Goal: Information Seeking & Learning: Understand process/instructions

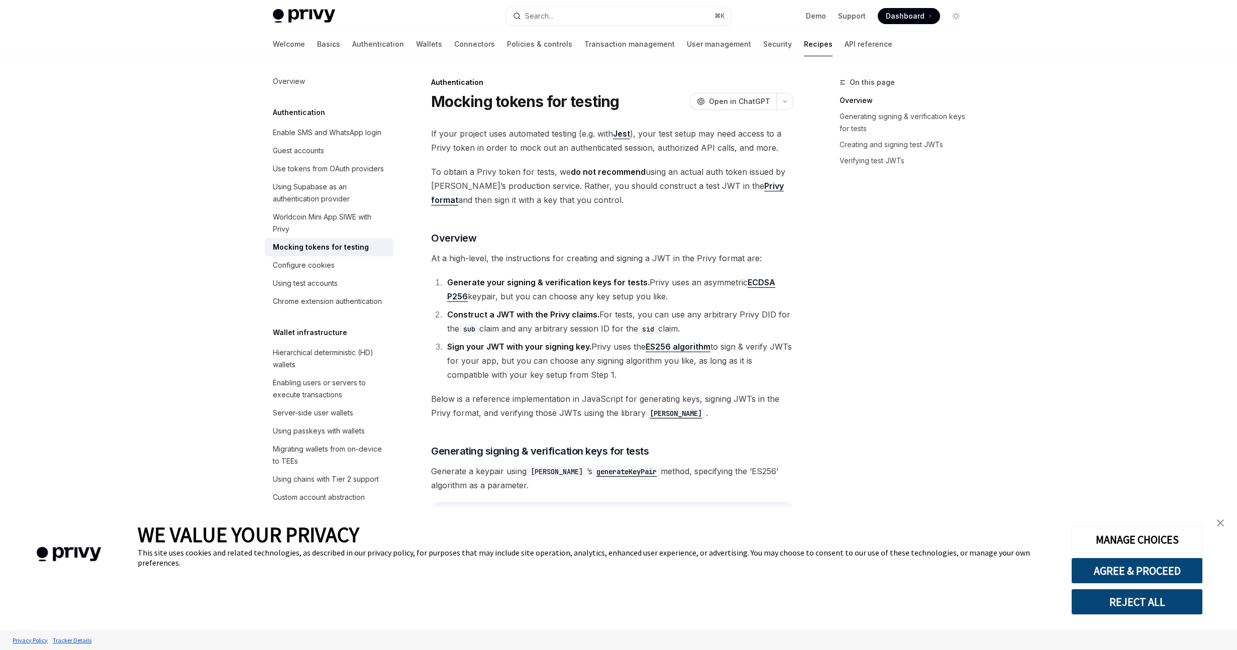
click at [727, 181] on link "Privy format" at bounding box center [607, 193] width 353 height 25
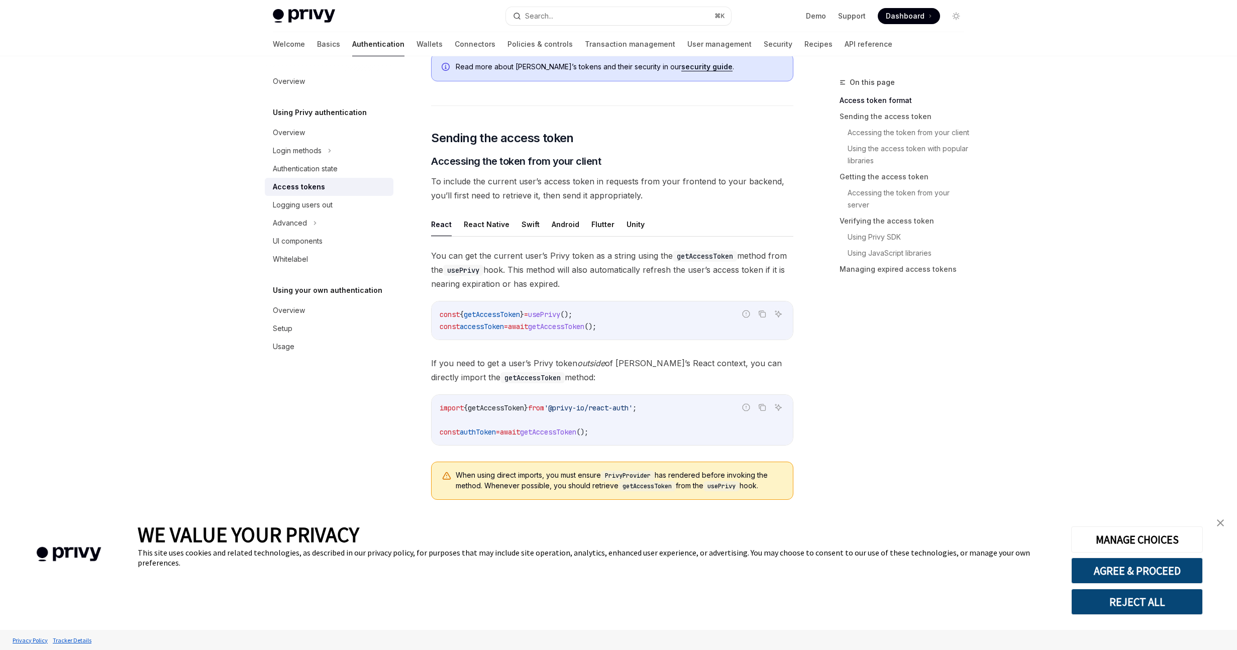
type textarea "*"
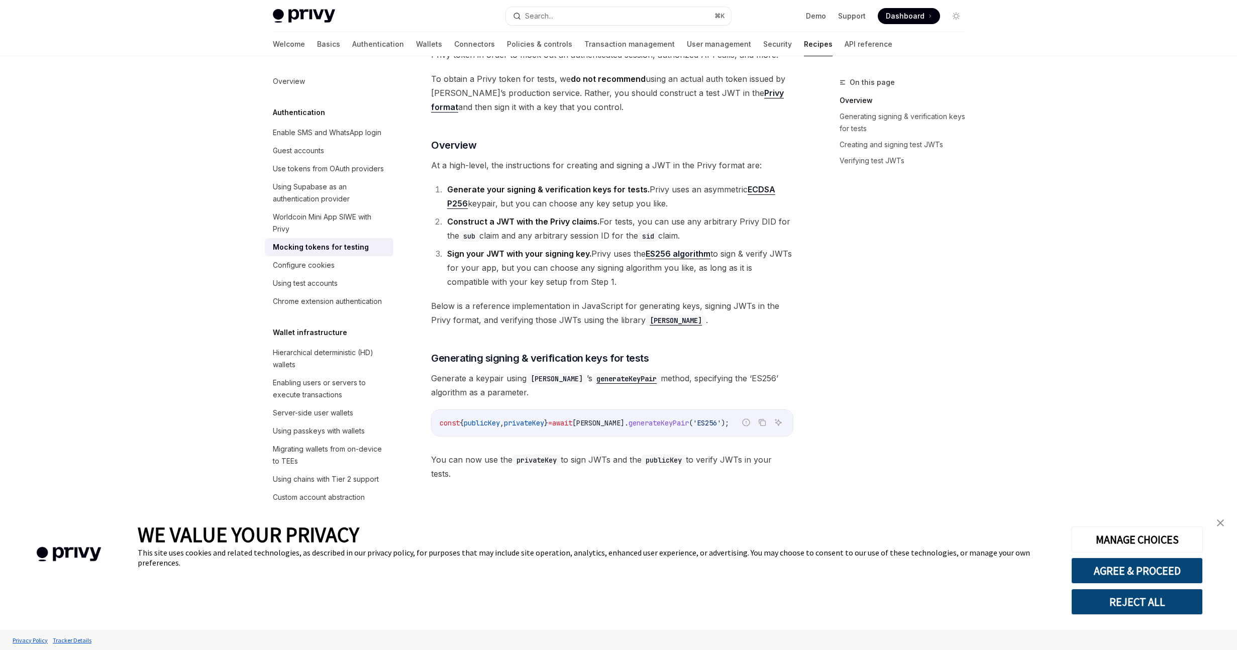
scroll to position [94, 0]
drag, startPoint x: 615, startPoint y: 189, endPoint x: 452, endPoint y: 190, distance: 162.8
click at [452, 190] on strong "Generate your signing & verification keys for tests." at bounding box center [548, 188] width 203 height 10
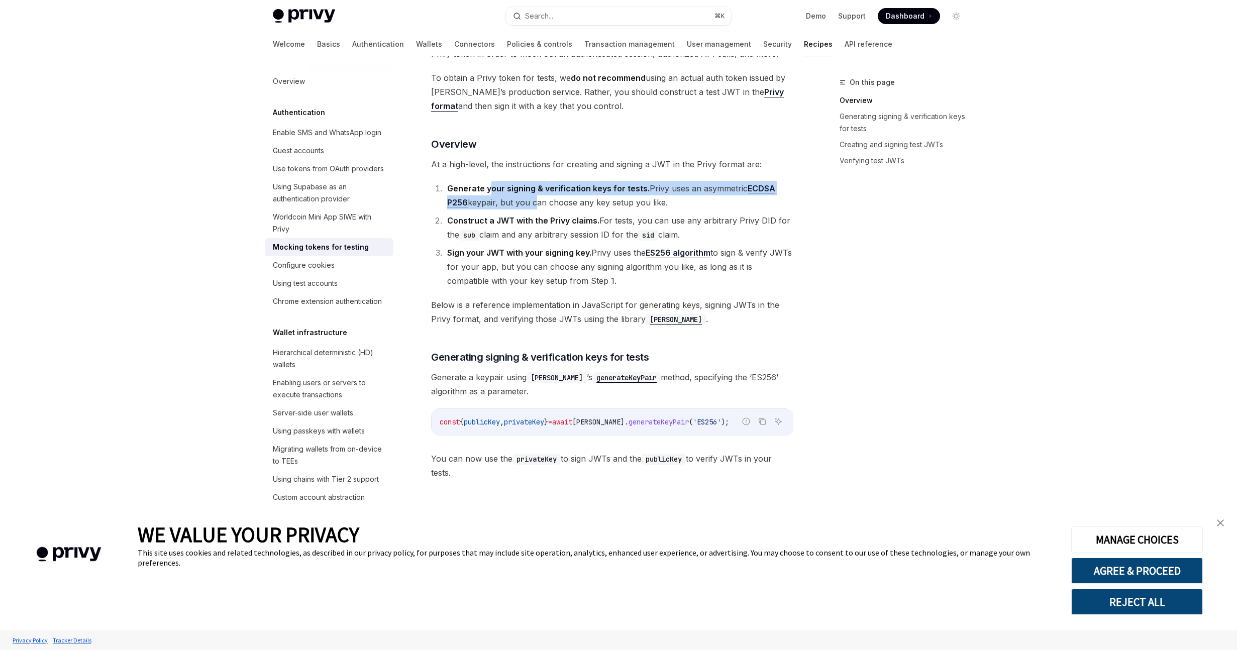
click at [533, 205] on li "Generate your signing & verification keys for tests. Privy uses an asymmetric E…" at bounding box center [618, 195] width 349 height 28
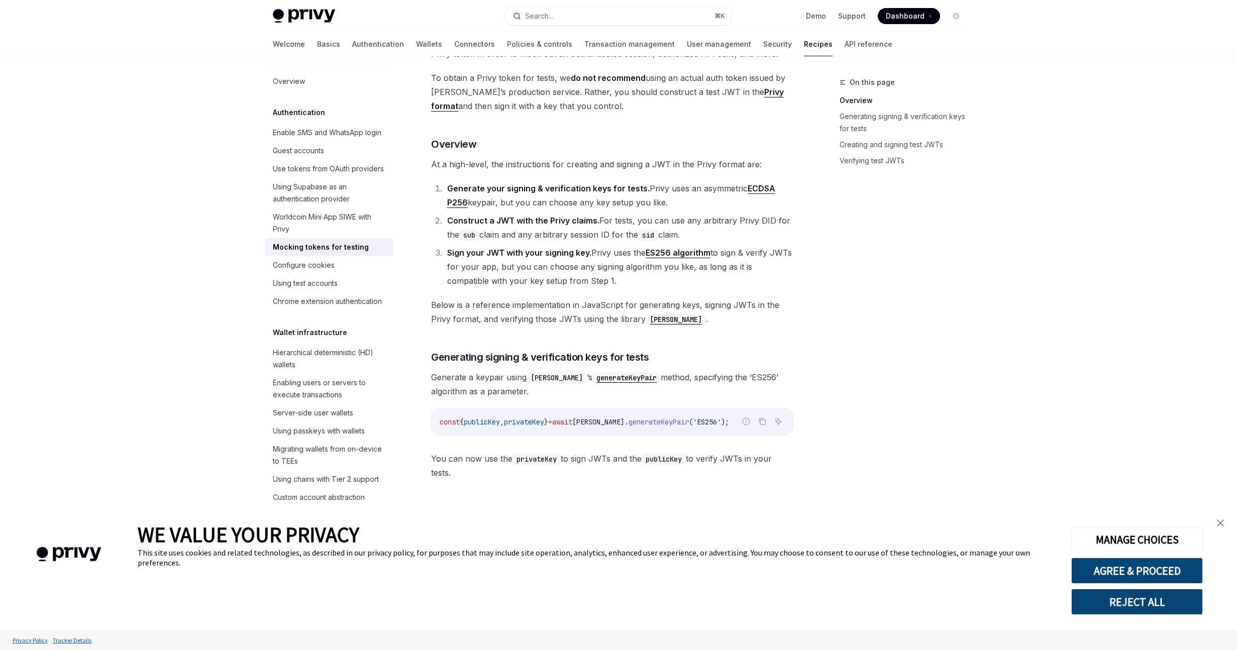
click at [554, 214] on li "Construct a JWT with the Privy claims. For tests, you can use any arbitrary Pri…" at bounding box center [618, 228] width 349 height 28
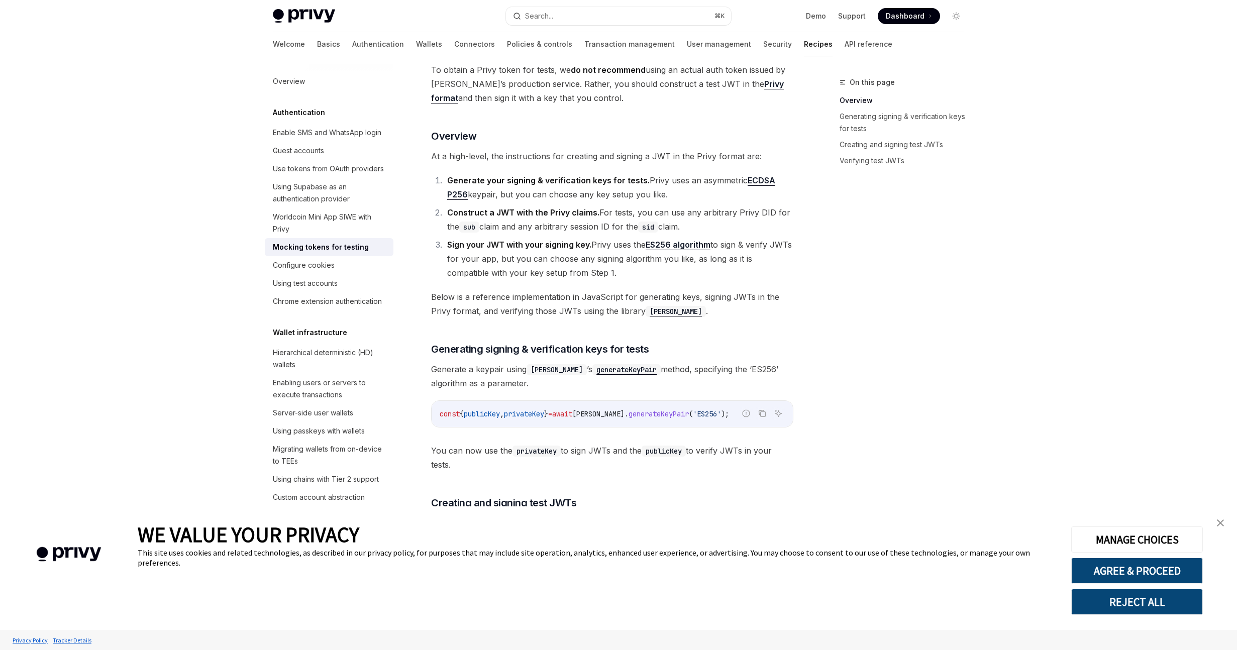
scroll to position [104, 0]
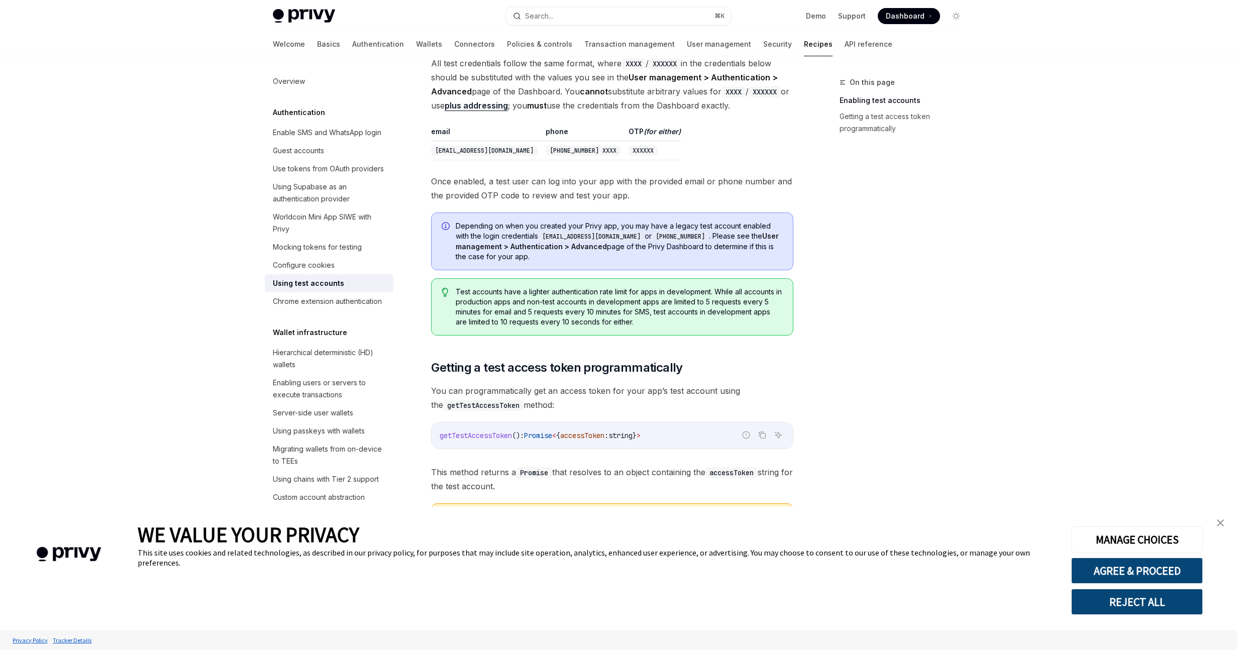
scroll to position [373, 0]
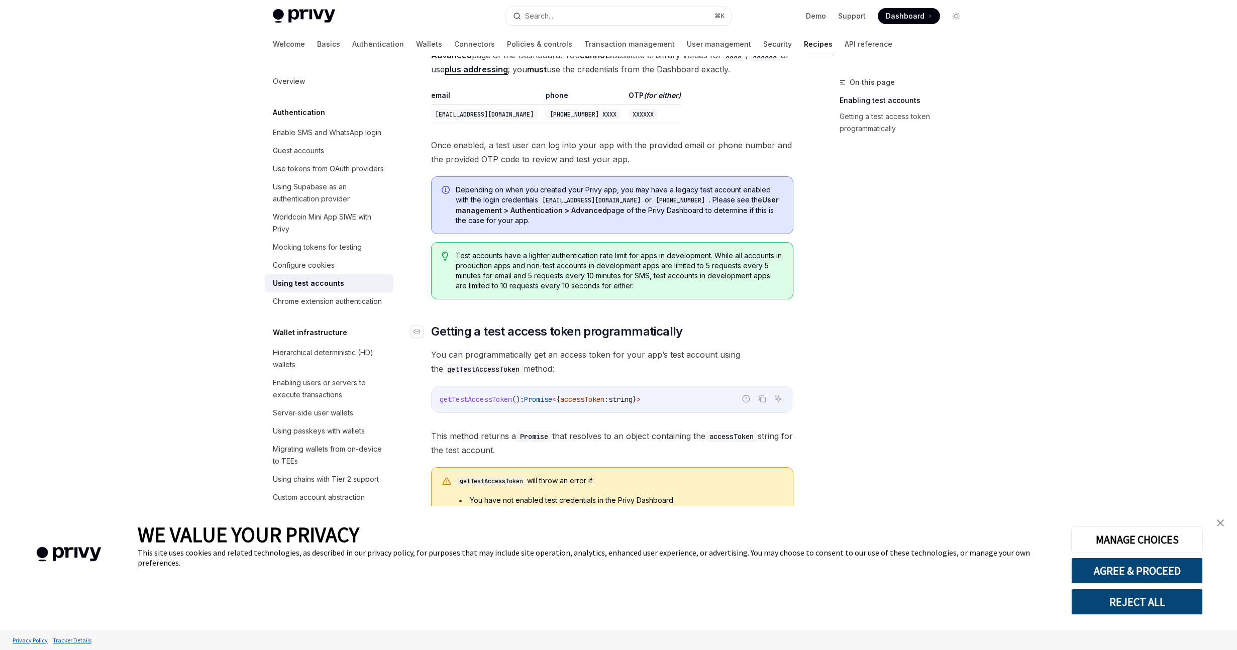
type textarea "*"
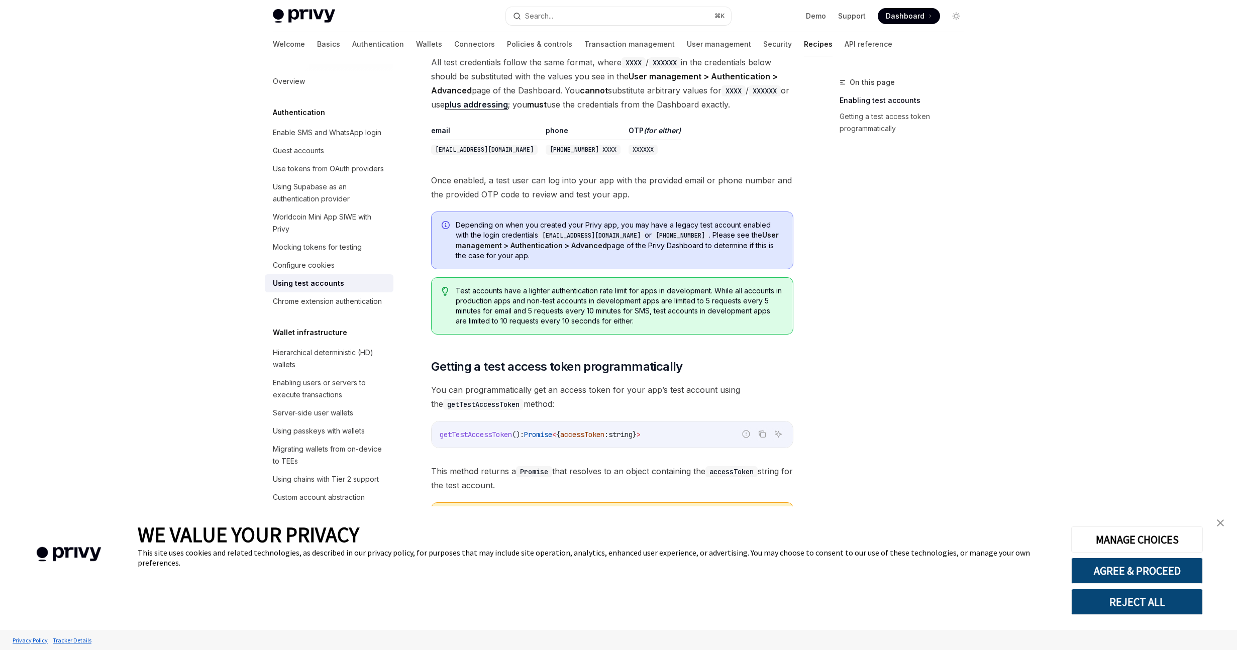
scroll to position [50, 0]
